Goal: Transaction & Acquisition: Download file/media

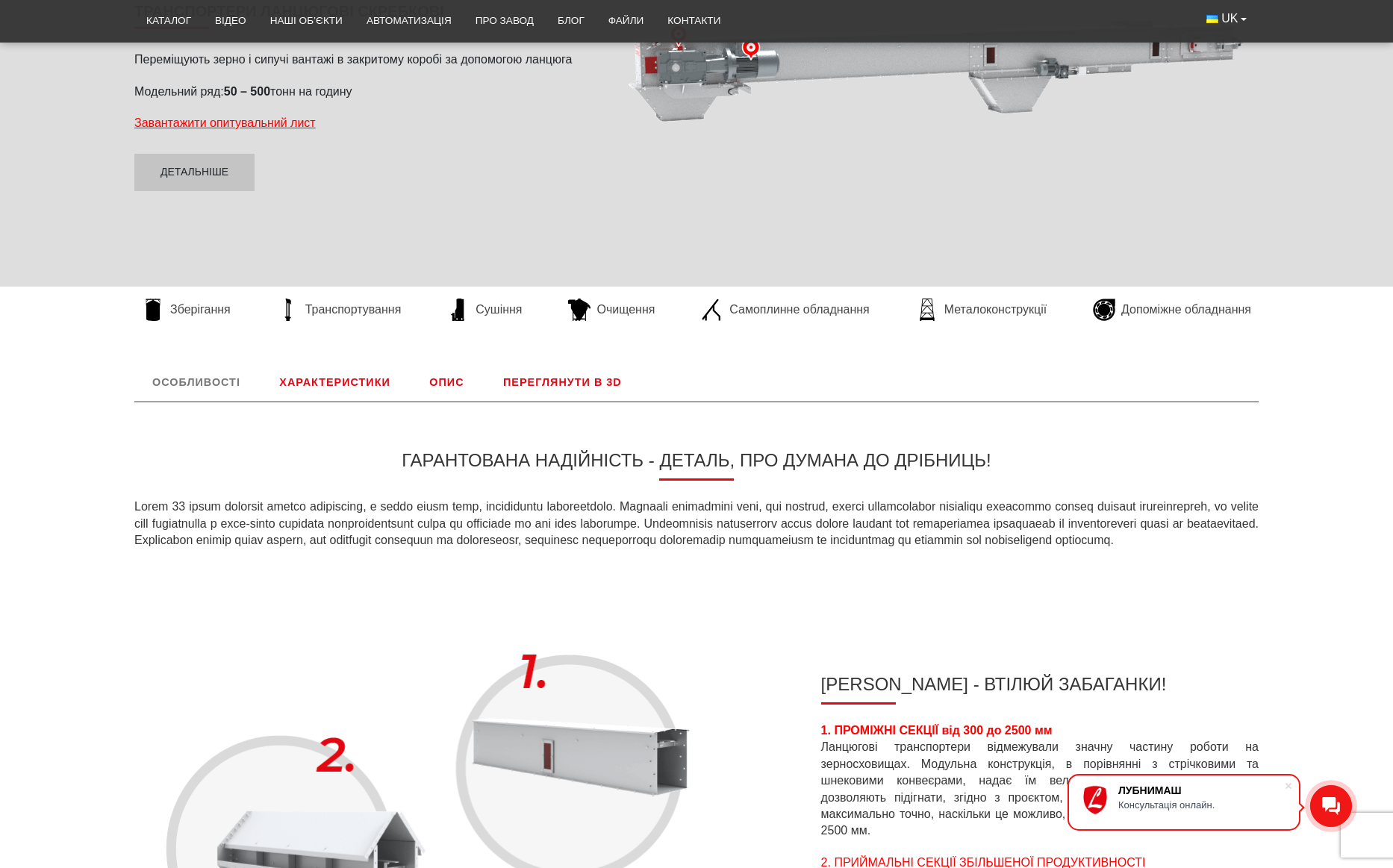
scroll to position [299, 0]
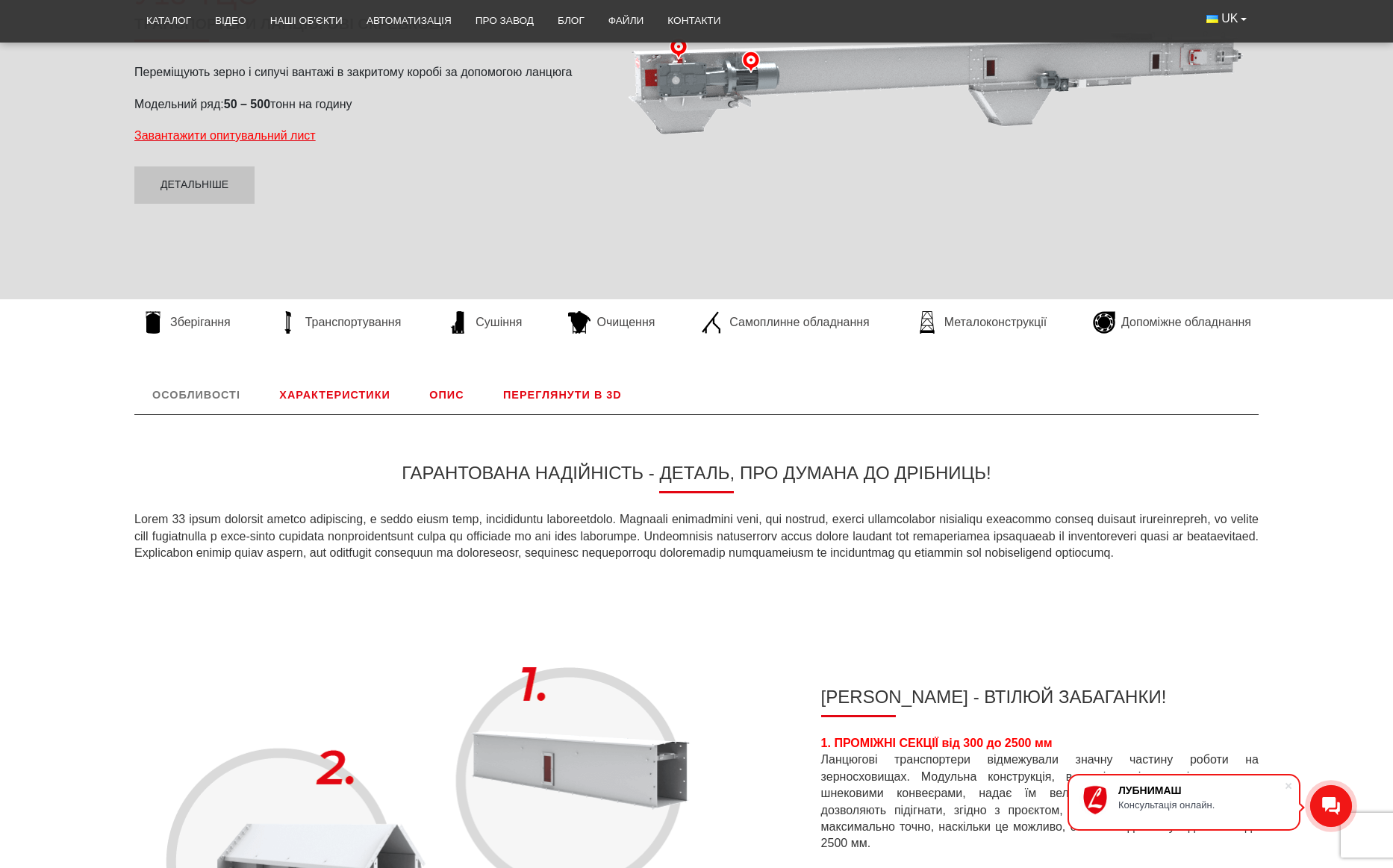
click at [339, 390] on link "Характеристики" at bounding box center [334, 395] width 146 height 39
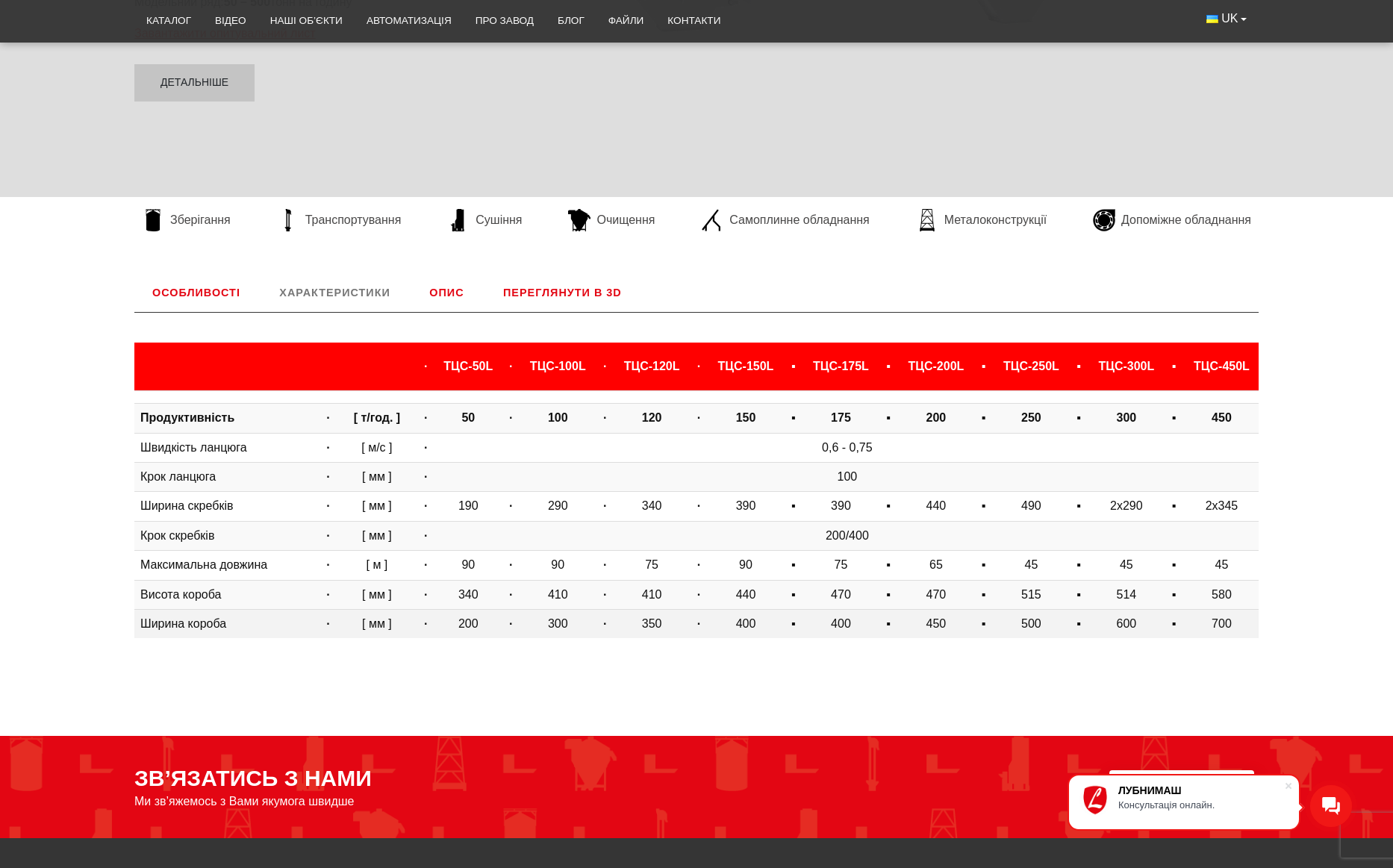
scroll to position [385, 0]
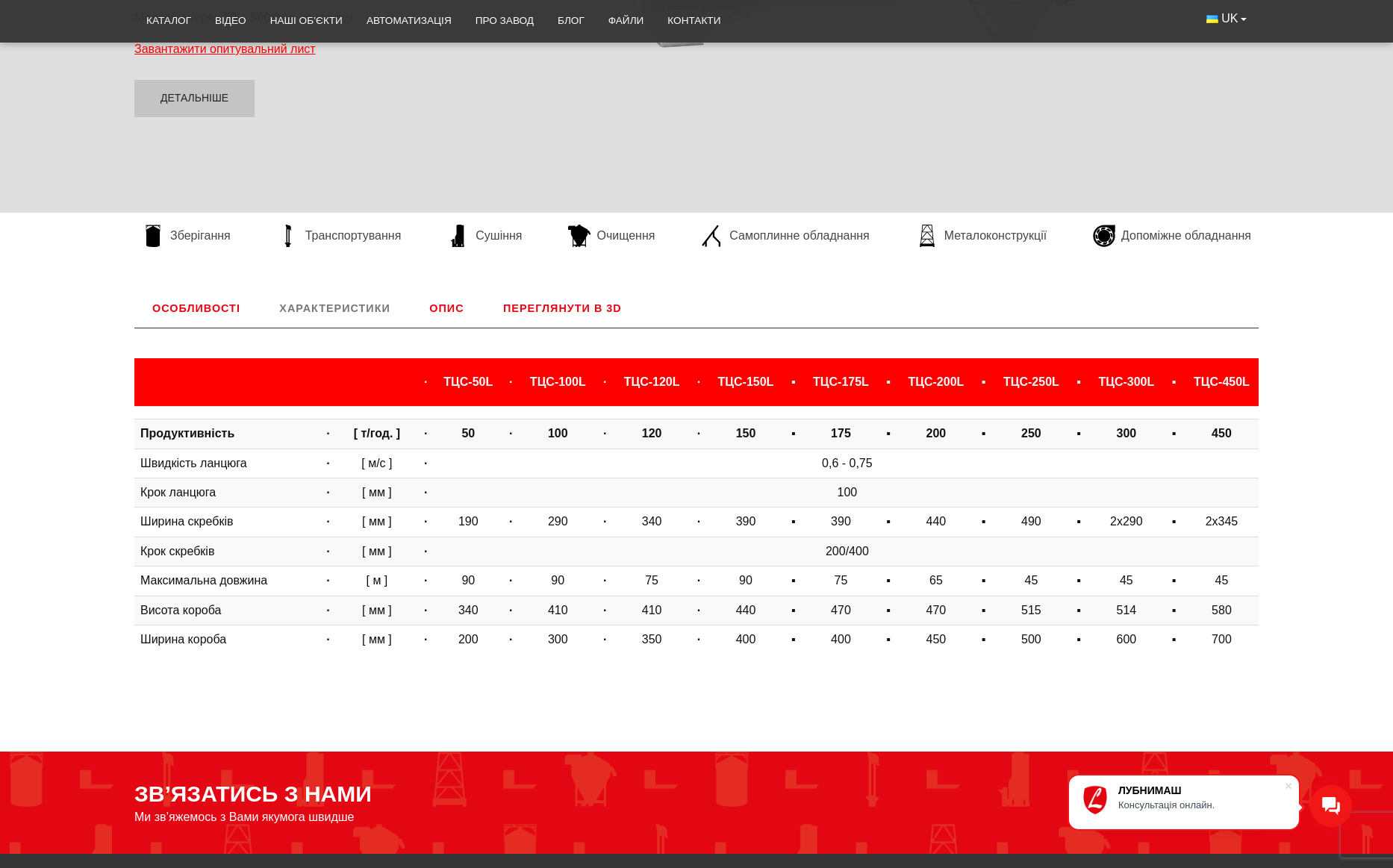
click at [551, 307] on link "Переглянути в 3D" at bounding box center [562, 308] width 155 height 39
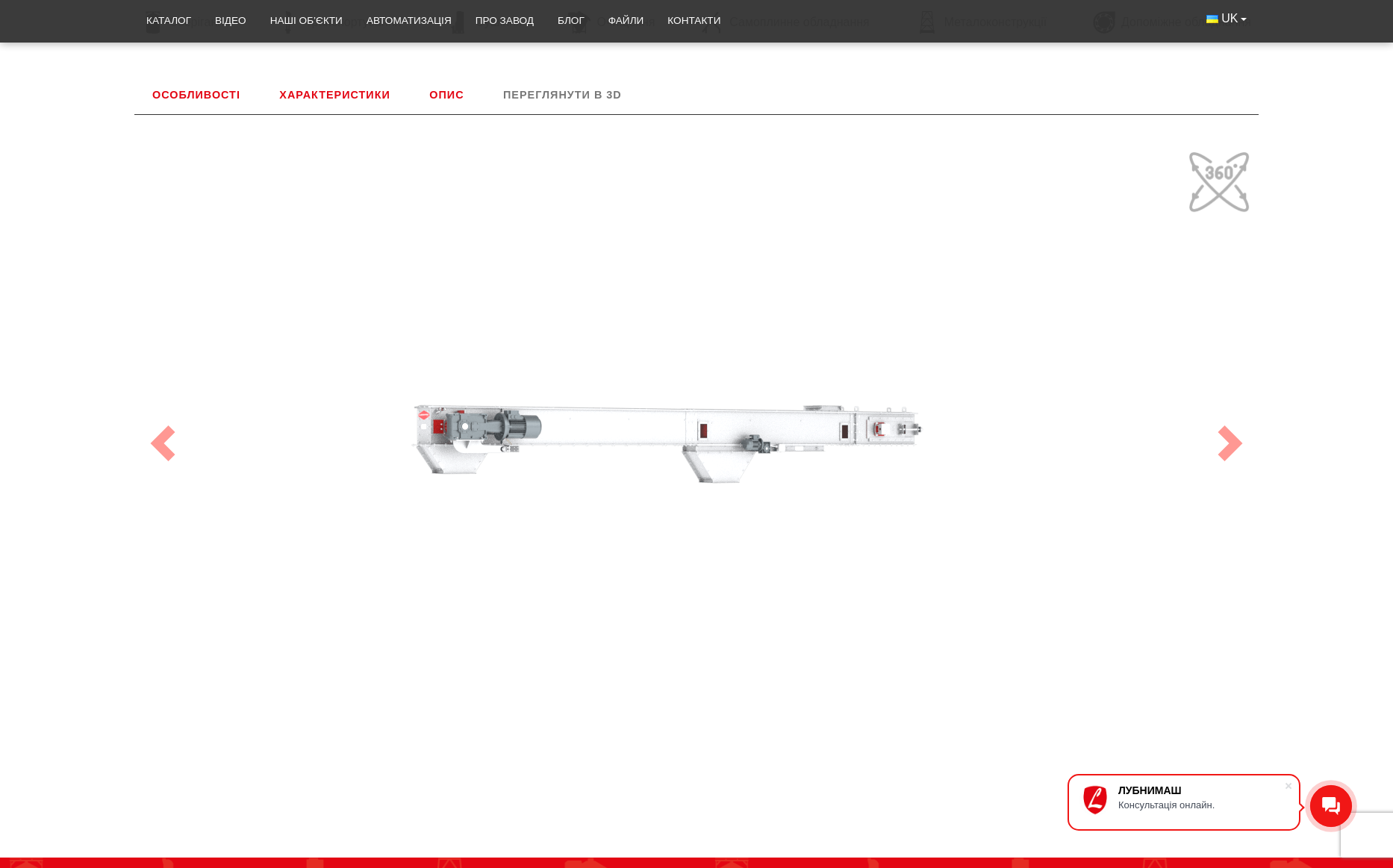
scroll to position [548, 0]
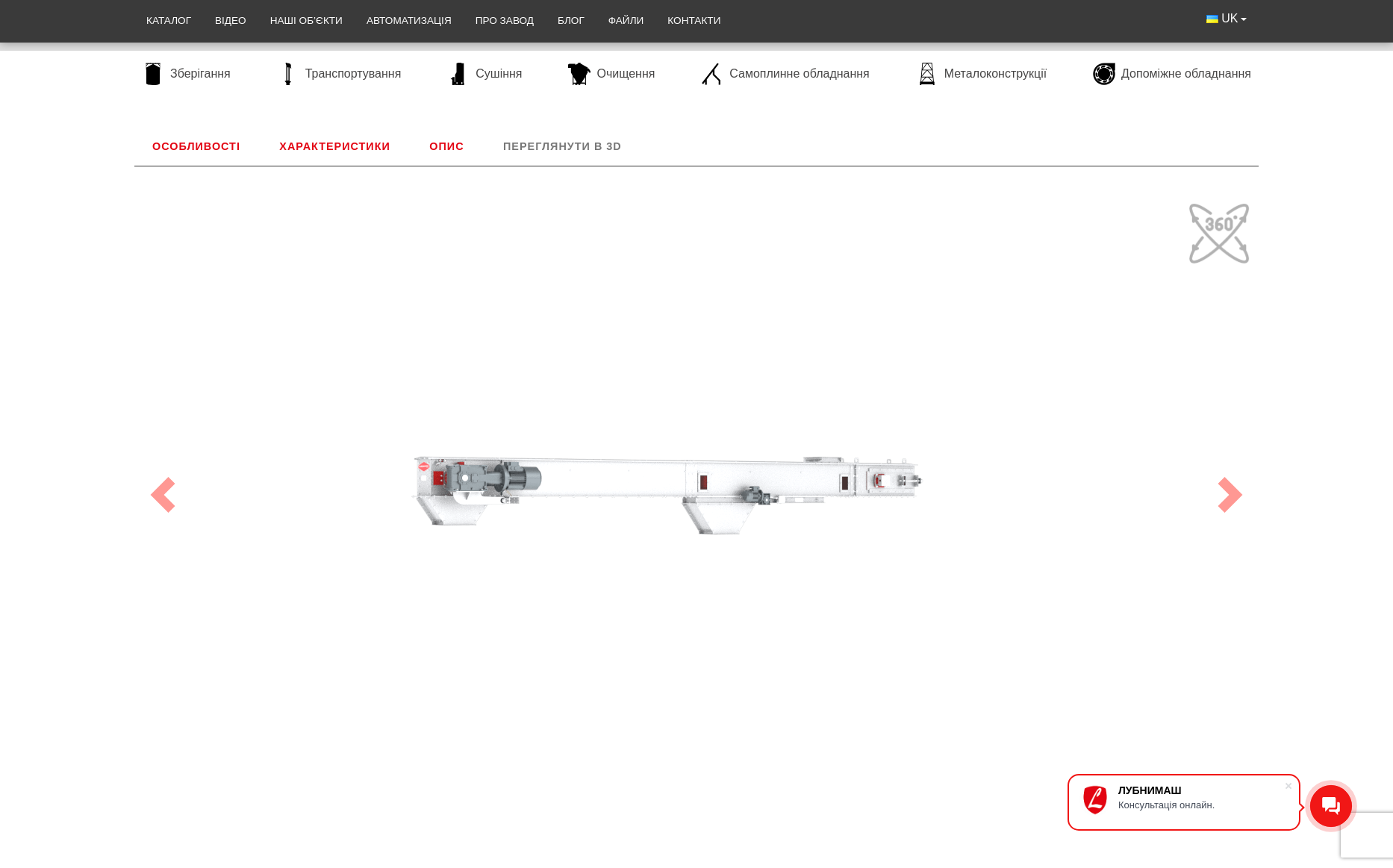
drag, startPoint x: 746, startPoint y: 453, endPoint x: 733, endPoint y: 371, distance: 83.0
click at [733, 371] on div "100" at bounding box center [696, 495] width 1120 height 598
click at [440, 143] on link "Опис" at bounding box center [446, 146] width 70 height 39
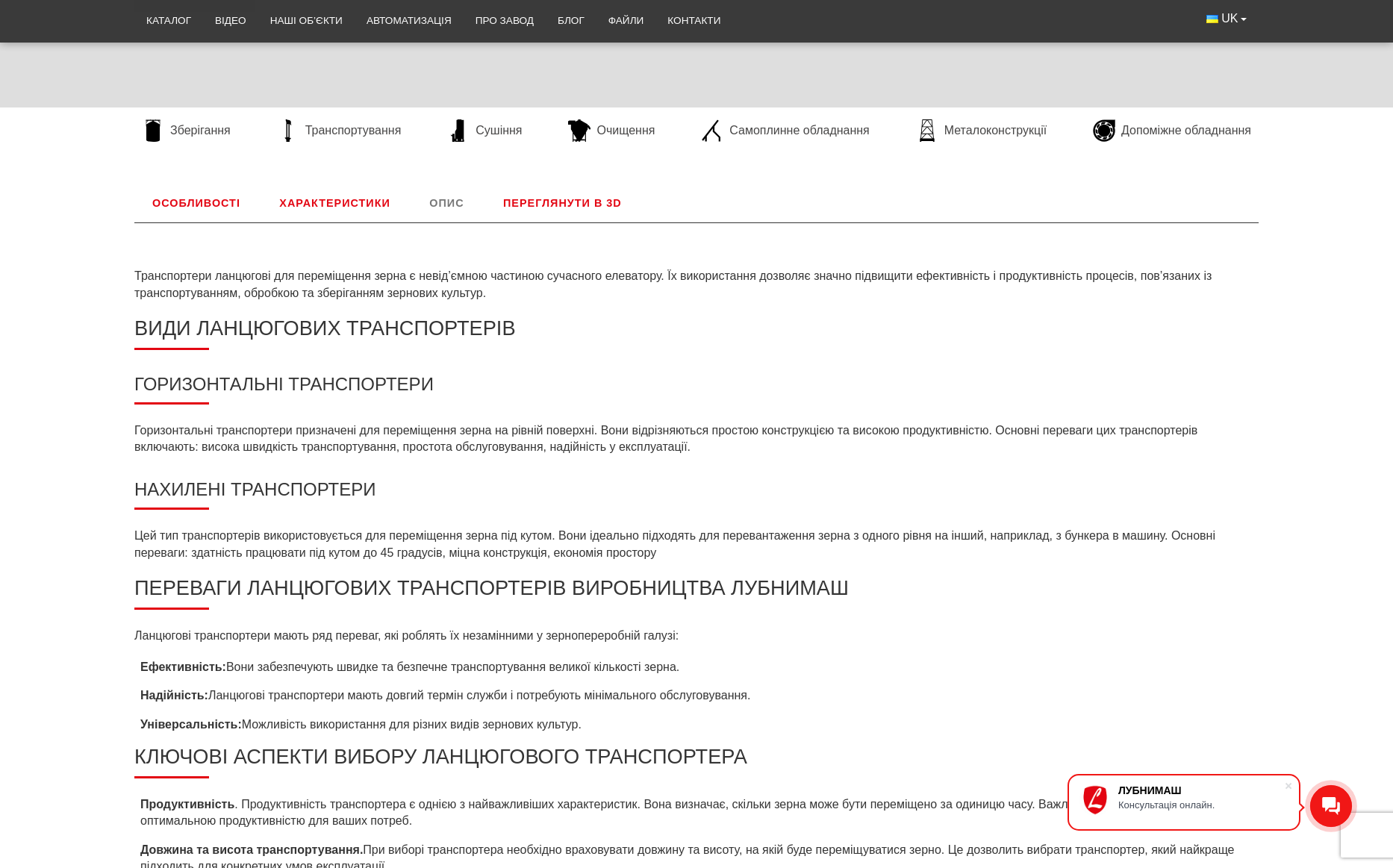
scroll to position [472, 0]
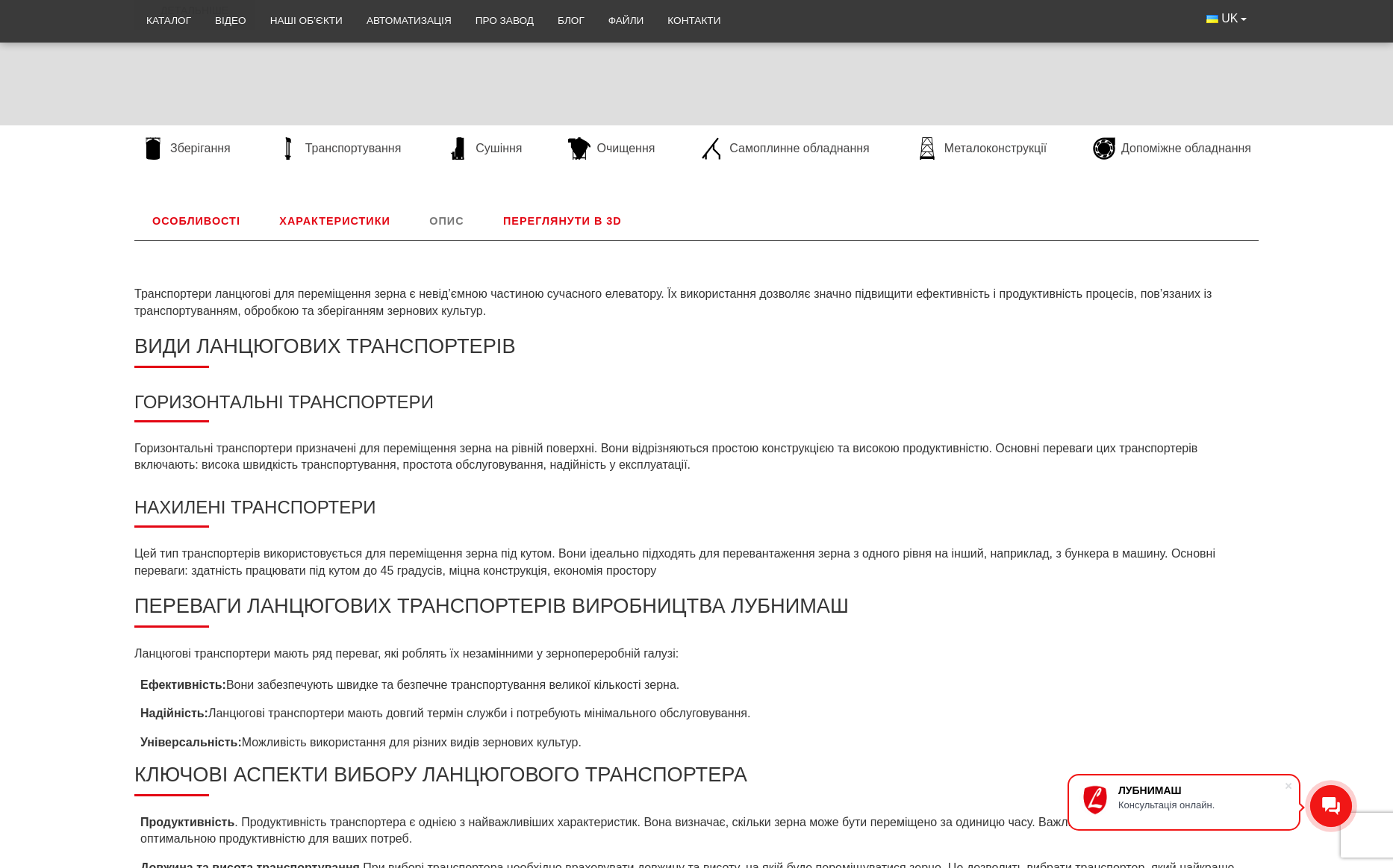
click at [345, 224] on link "Характеристики" at bounding box center [334, 220] width 146 height 39
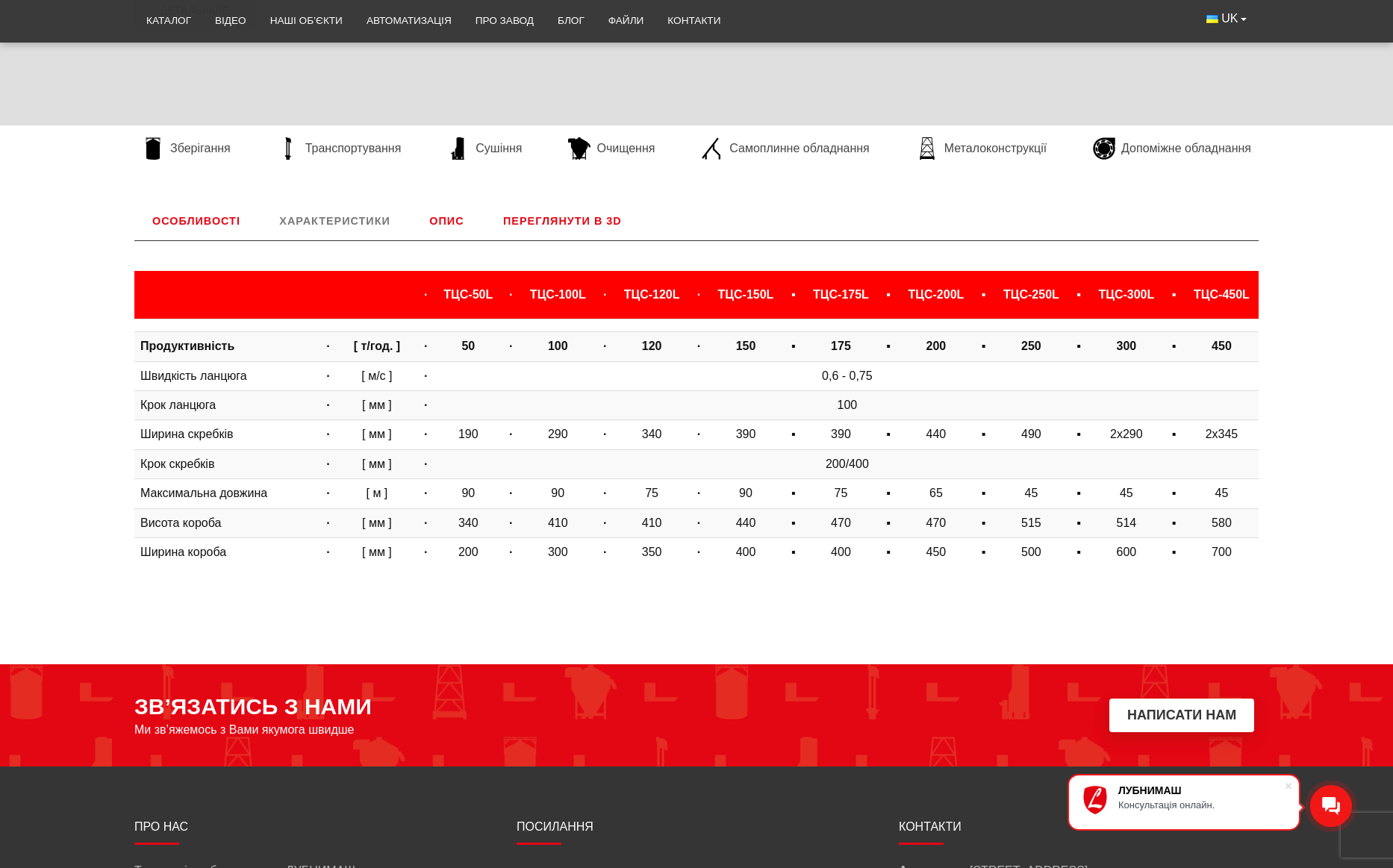
scroll to position [622, 0]
click at [213, 225] on link "Особливості" at bounding box center [197, 220] width 124 height 39
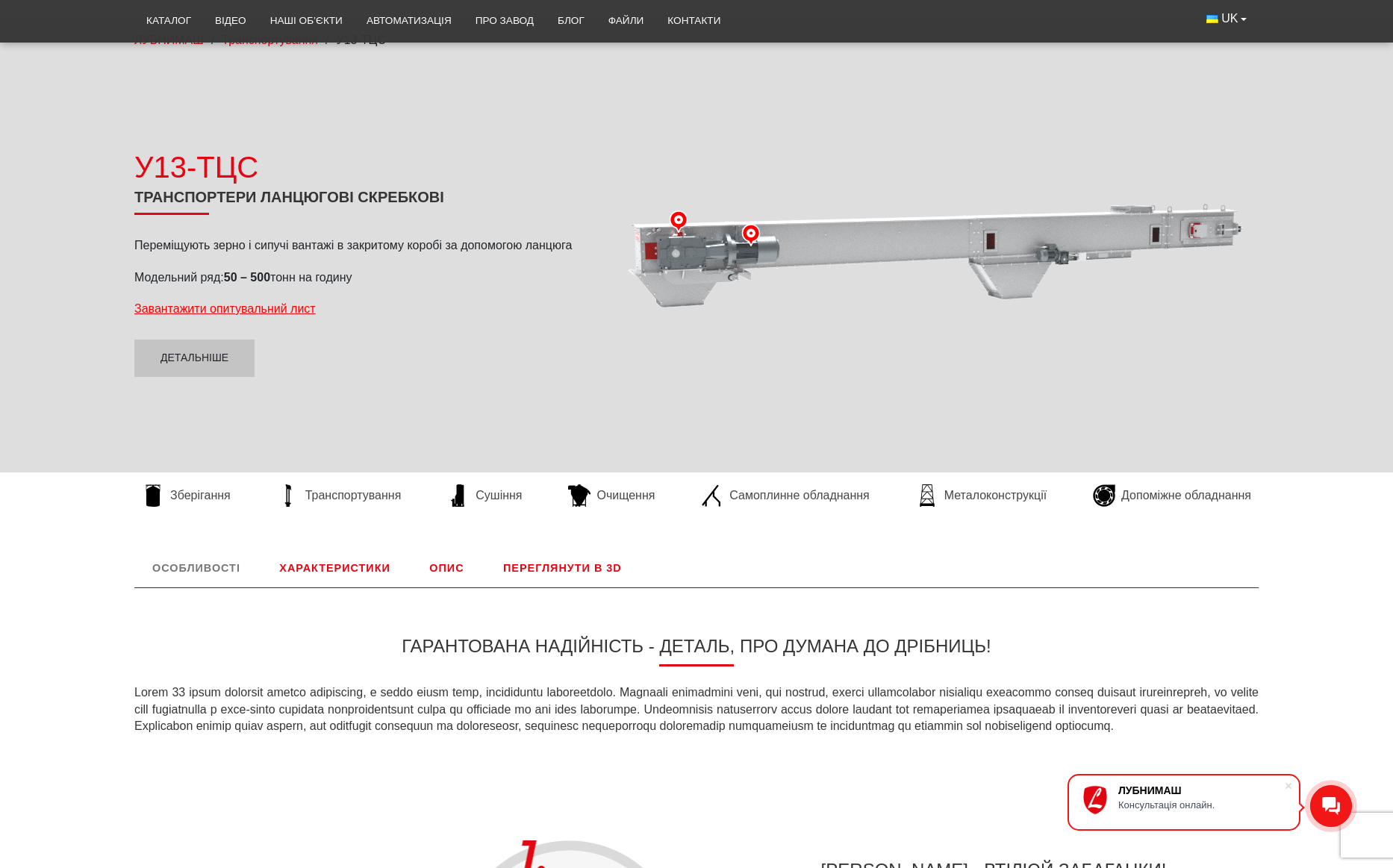
scroll to position [99, 0]
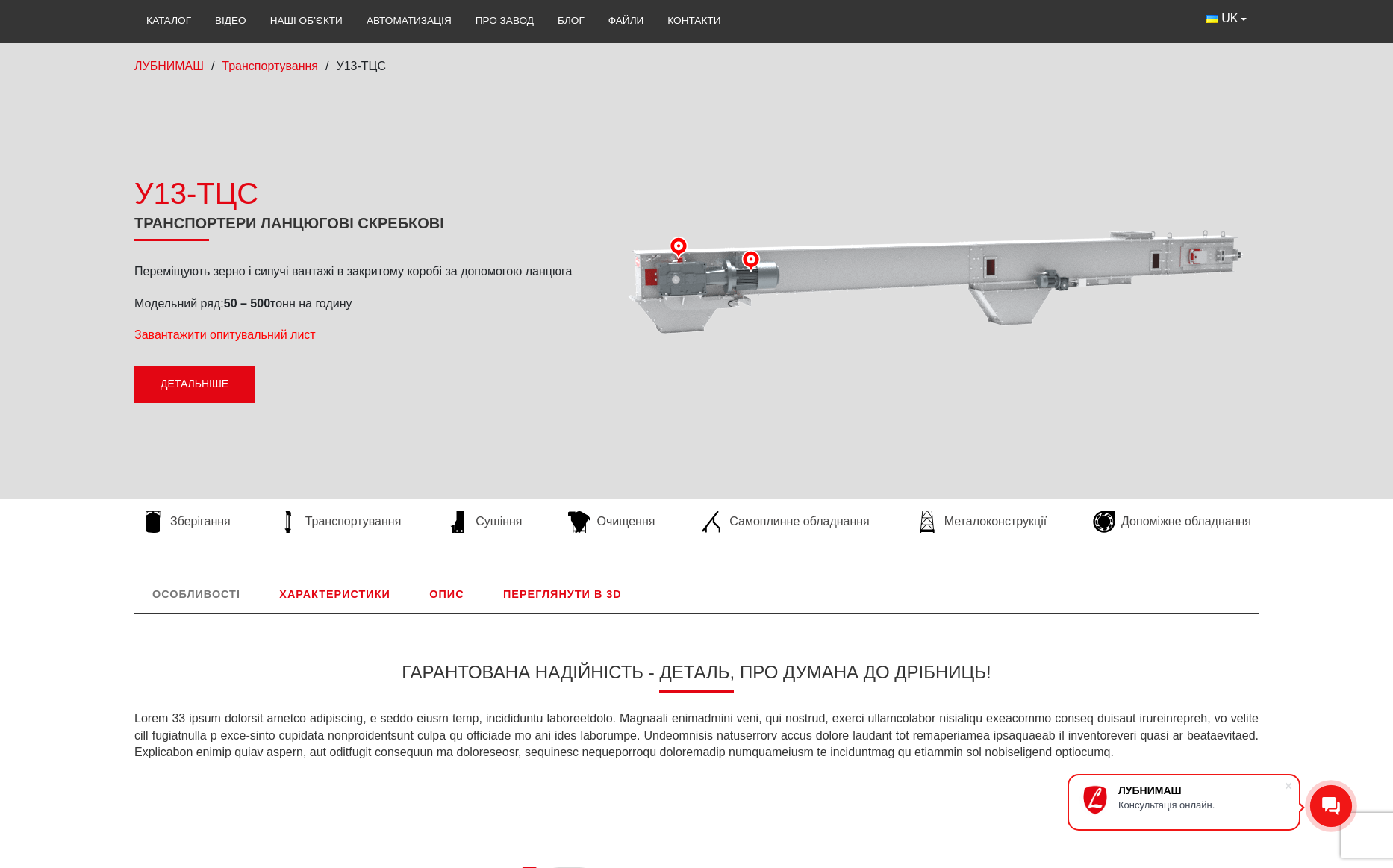
click at [199, 383] on link "Детальніше" at bounding box center [194, 384] width 120 height 37
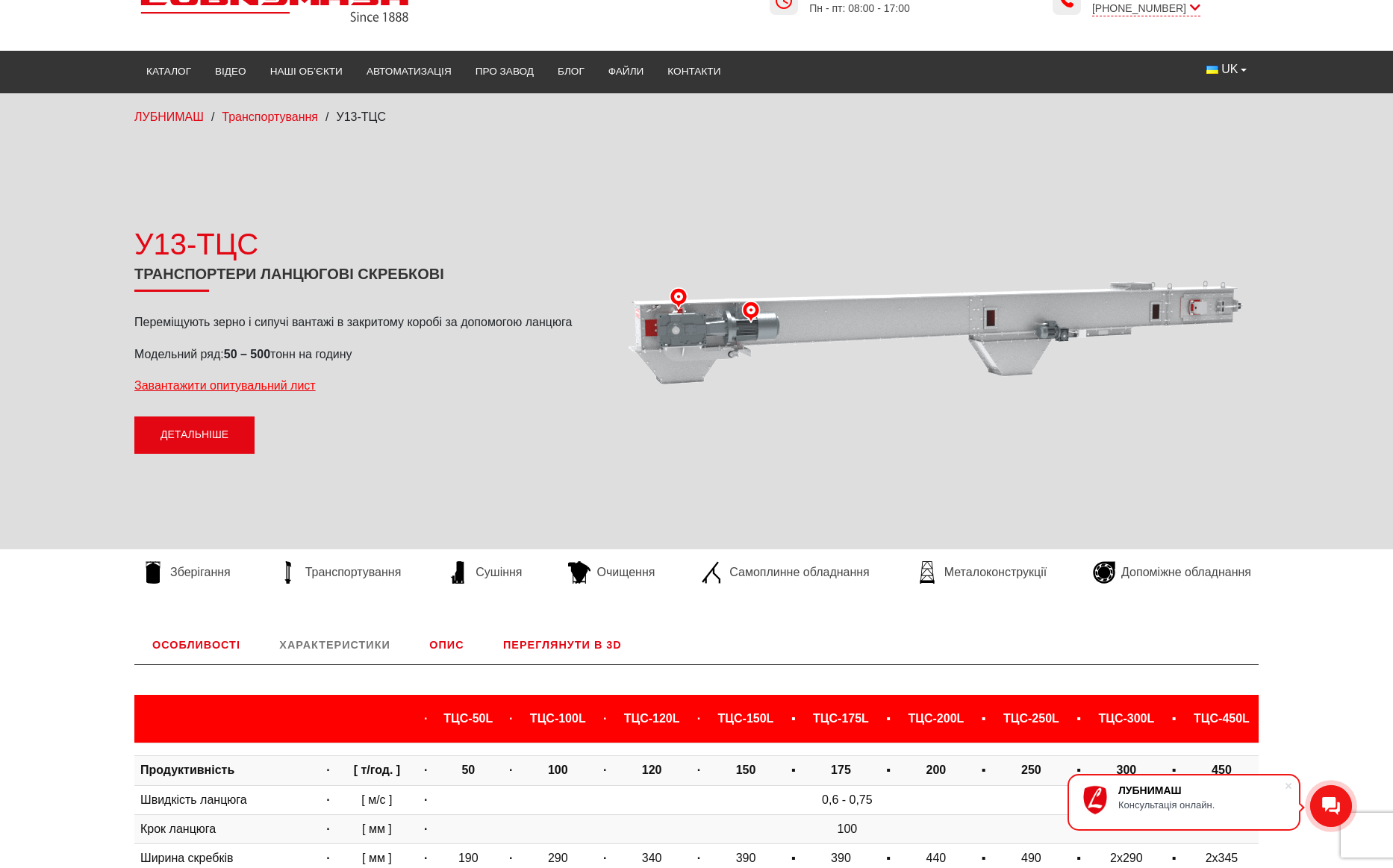
scroll to position [0, 0]
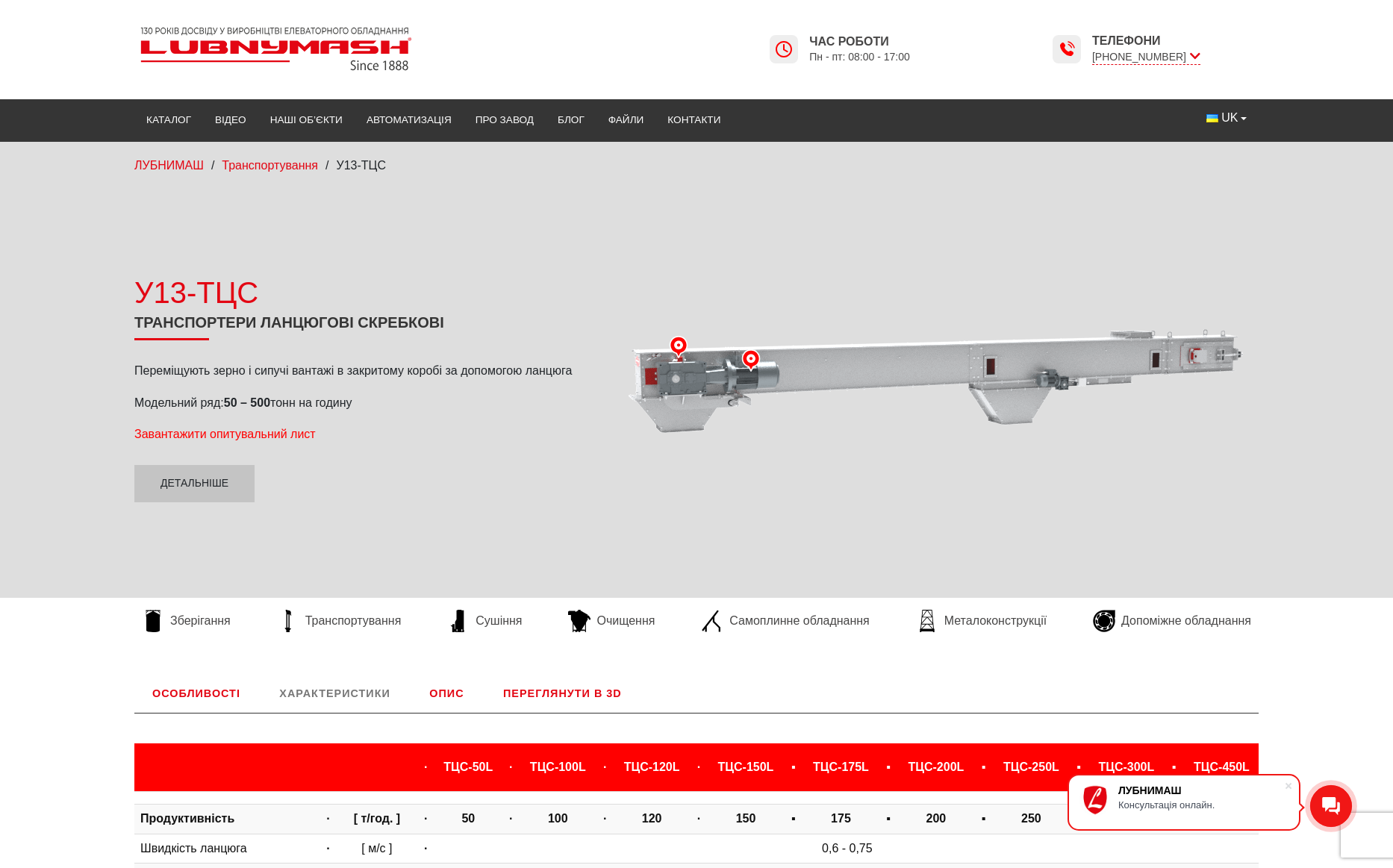
click at [301, 433] on span "Завантажити опитувальний лист" at bounding box center [225, 434] width 181 height 13
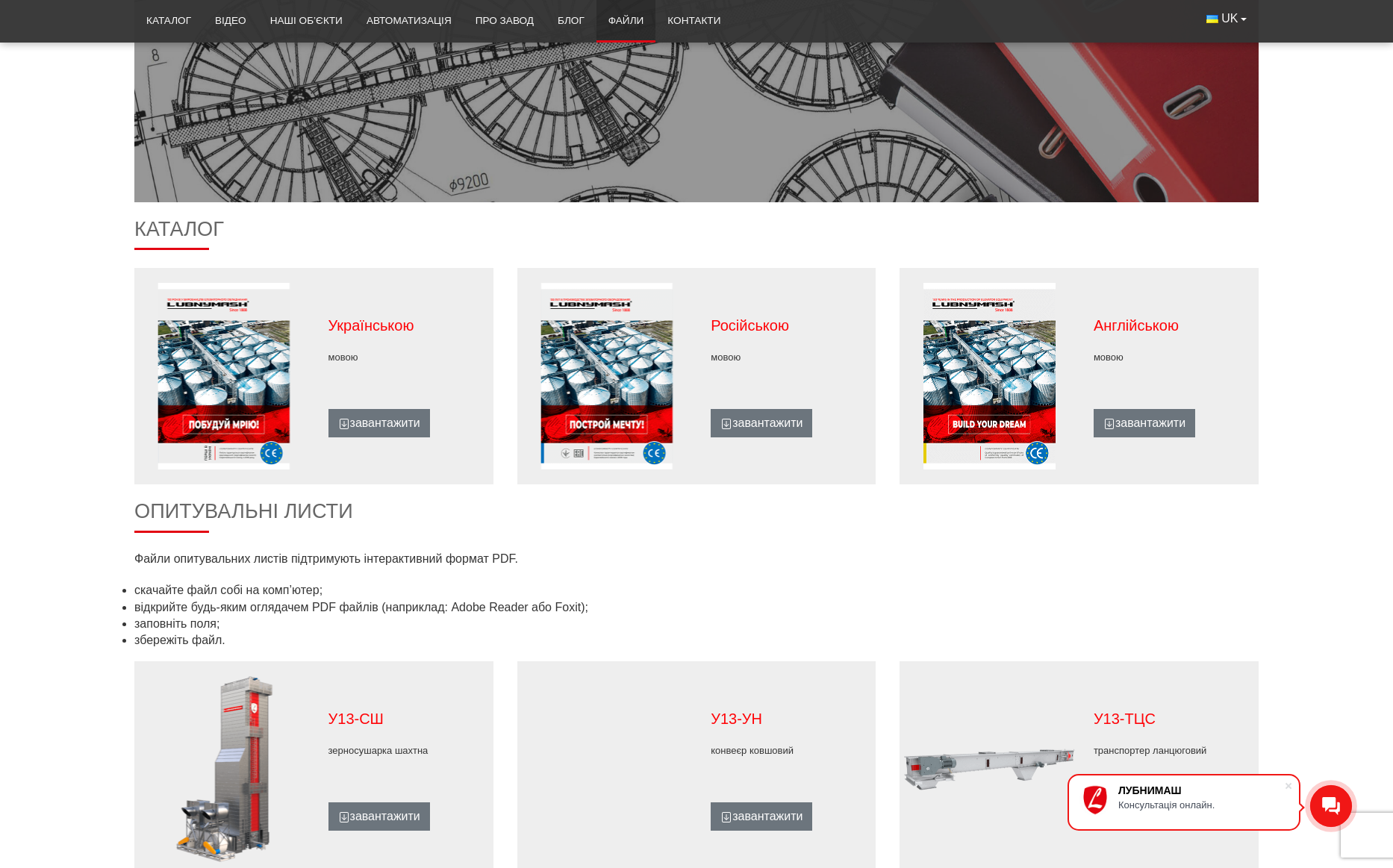
scroll to position [149, 0]
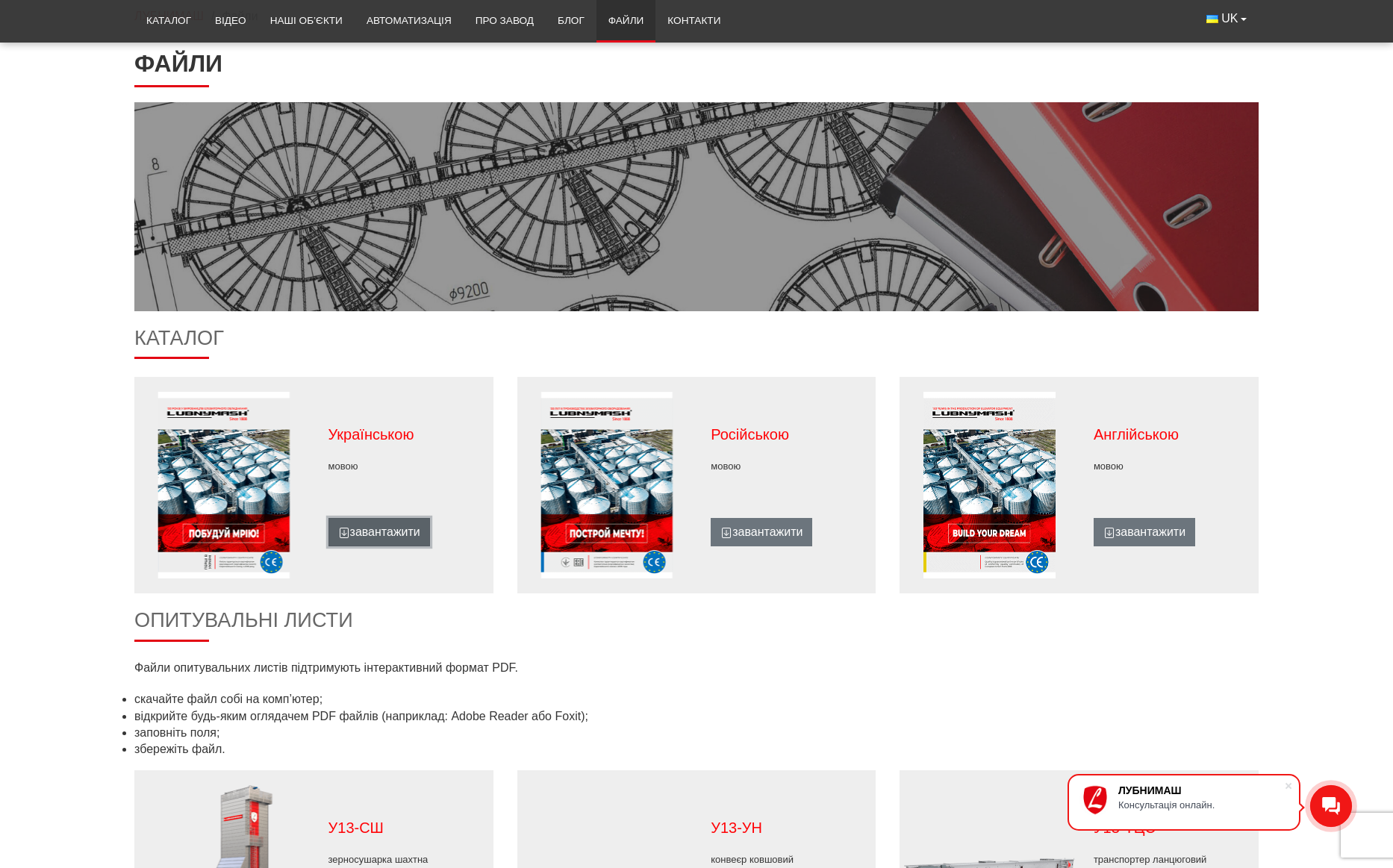
click at [366, 528] on link "завантажити" at bounding box center [379, 532] width 102 height 29
